Goal: Information Seeking & Learning: Learn about a topic

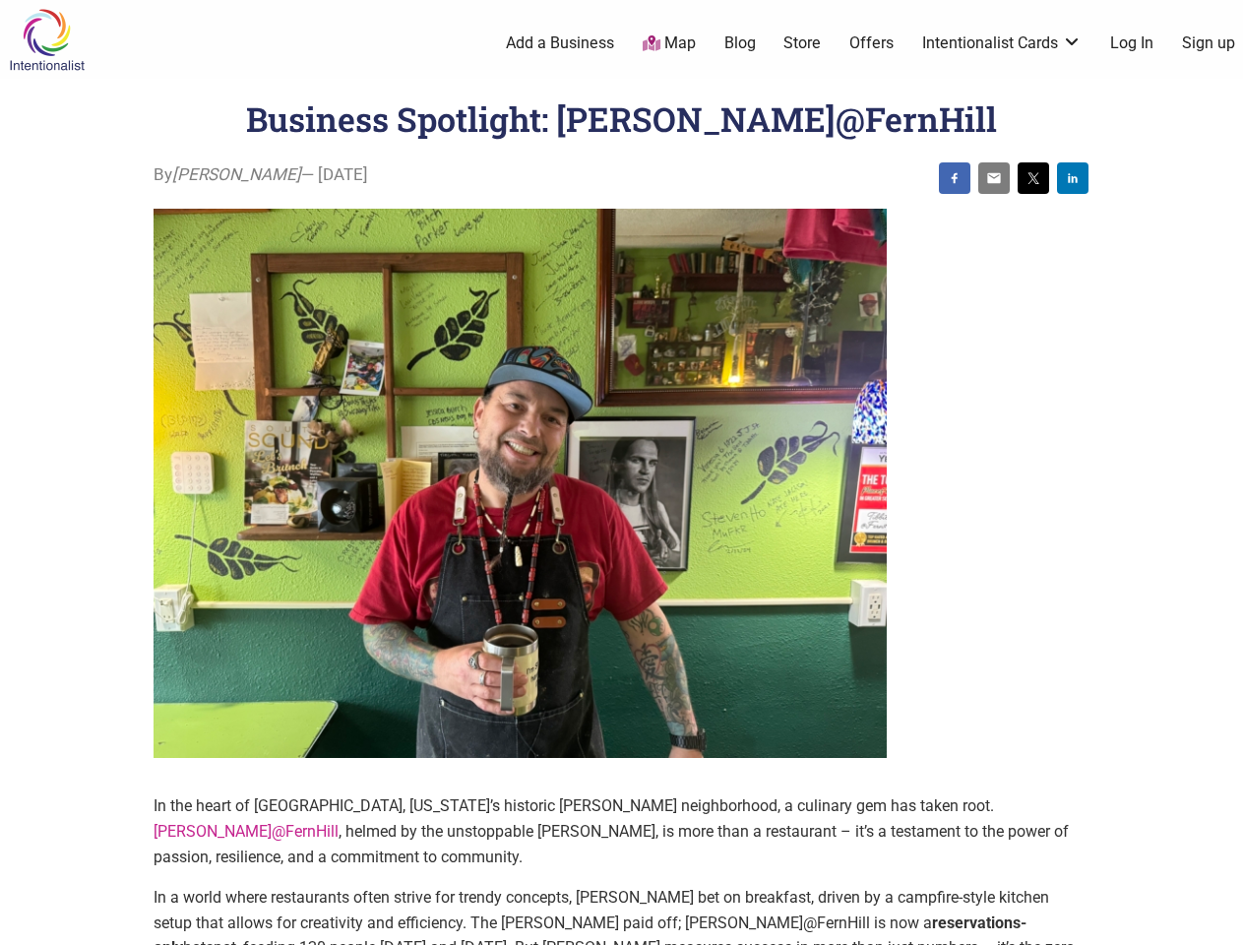
click at [621, 472] on img at bounding box center [519, 484] width 733 height 550
click at [954, 178] on img at bounding box center [954, 178] width 16 height 16
click at [994, 178] on img at bounding box center [994, 178] width 16 height 16
click at [1033, 178] on img at bounding box center [1033, 178] width 16 height 16
click at [1072, 178] on img at bounding box center [1073, 178] width 16 height 16
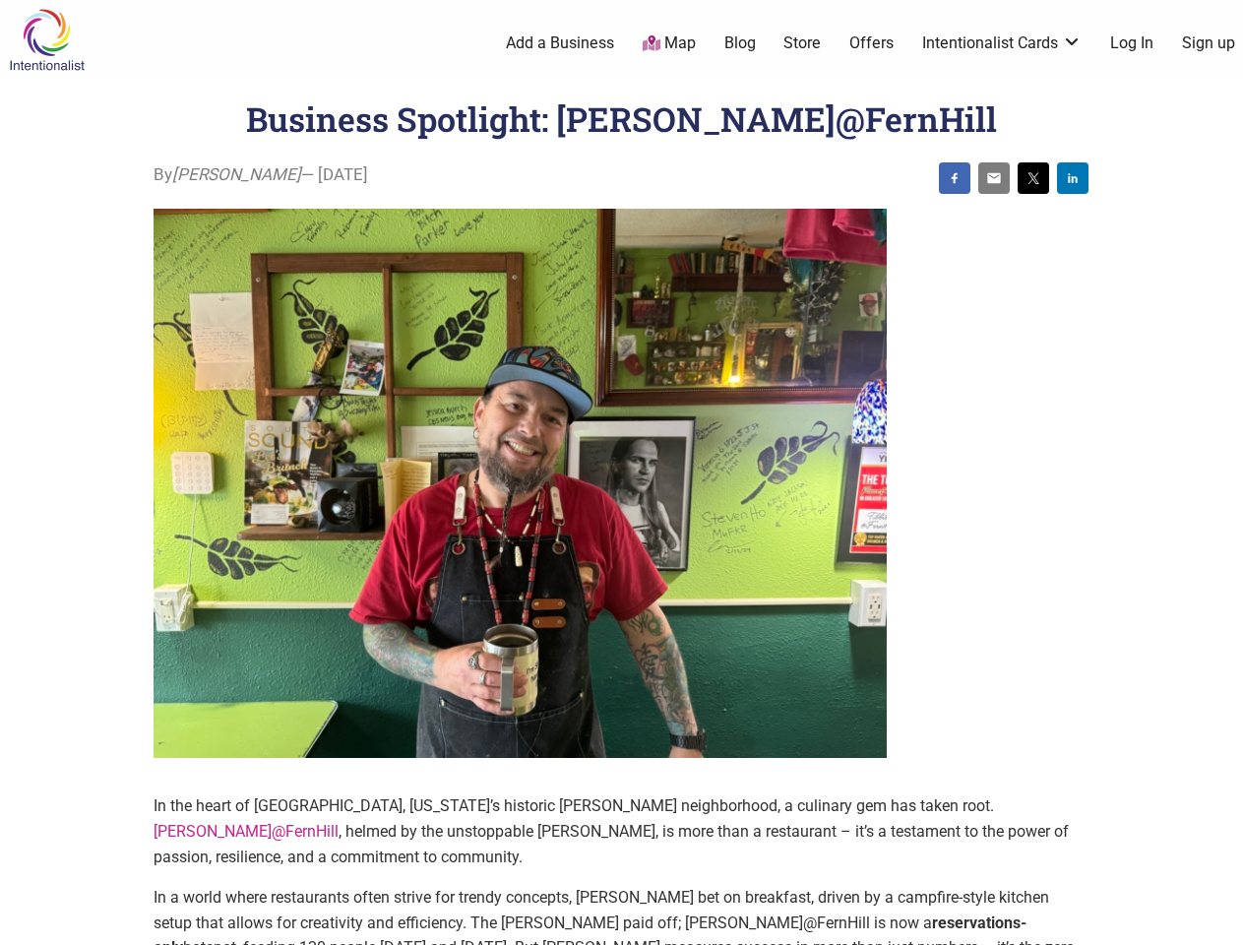
click at [1220, 922] on icon at bounding box center [1221, 920] width 22 height 25
